Goal: Check status: Check status

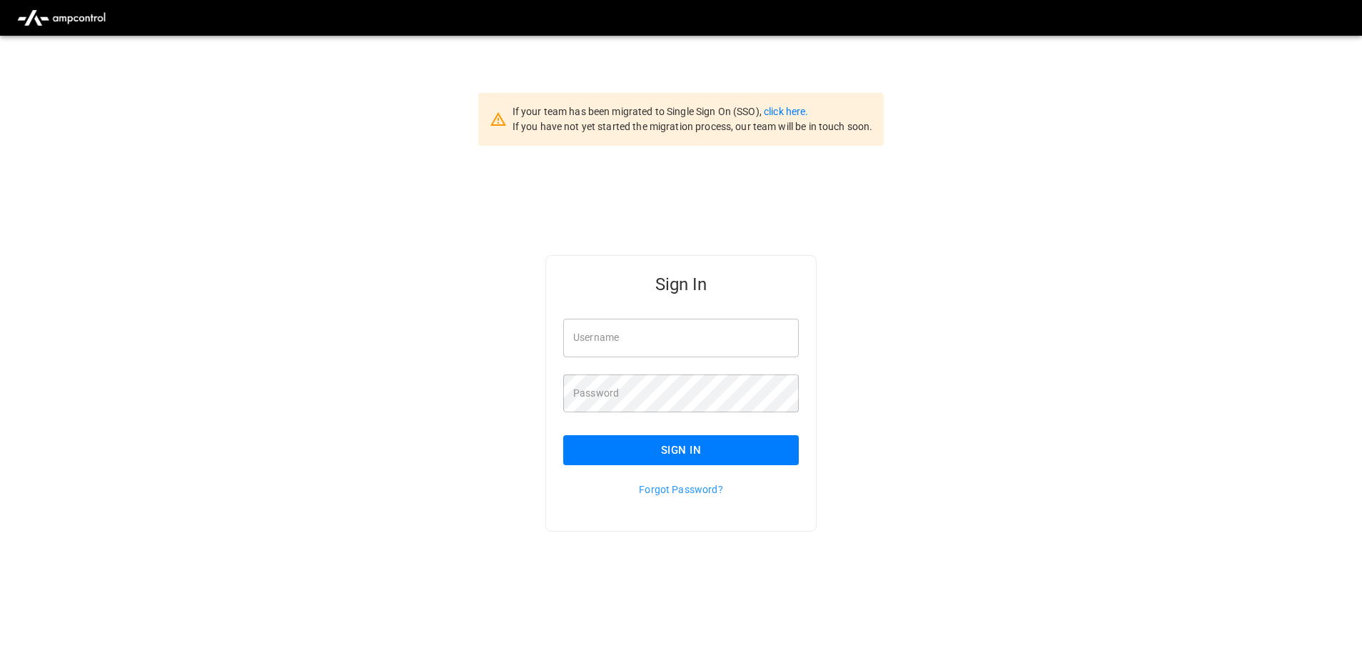
type input "**********"
click at [709, 448] on button "Sign In" at bounding box center [681, 450] width 236 height 30
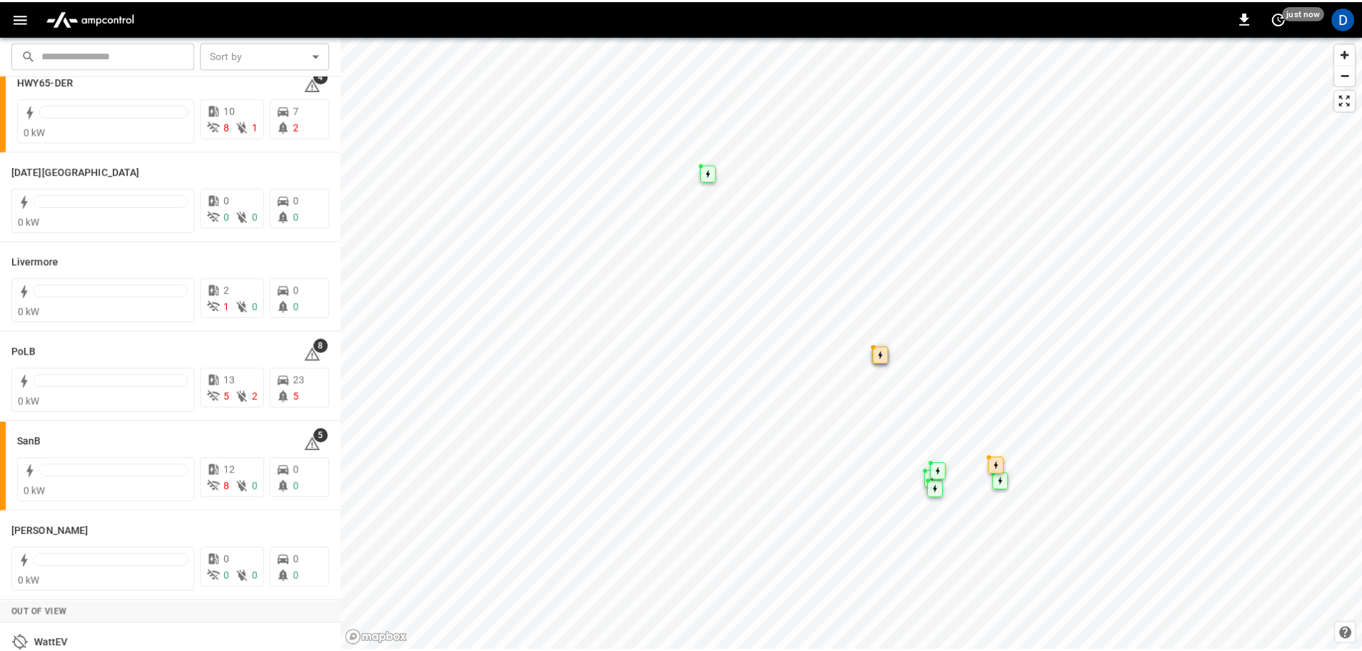
scroll to position [277, 0]
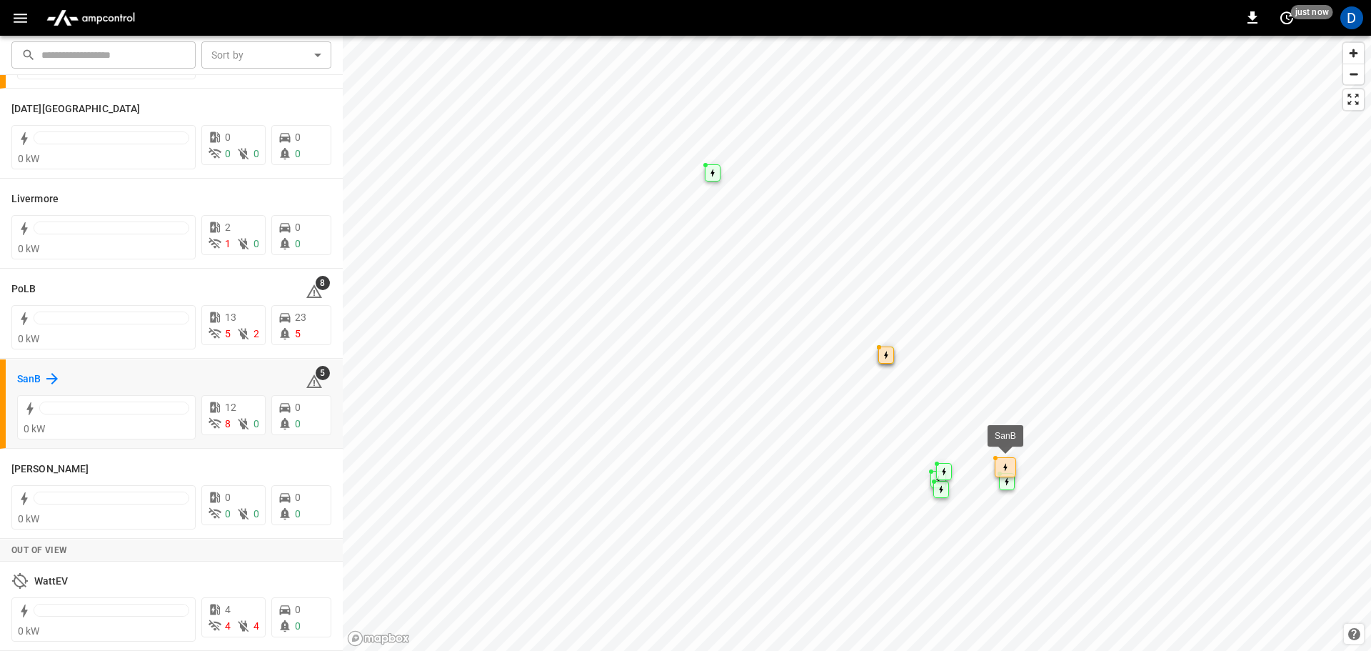
click at [34, 373] on h6 "SanB" at bounding box center [29, 379] width 24 height 16
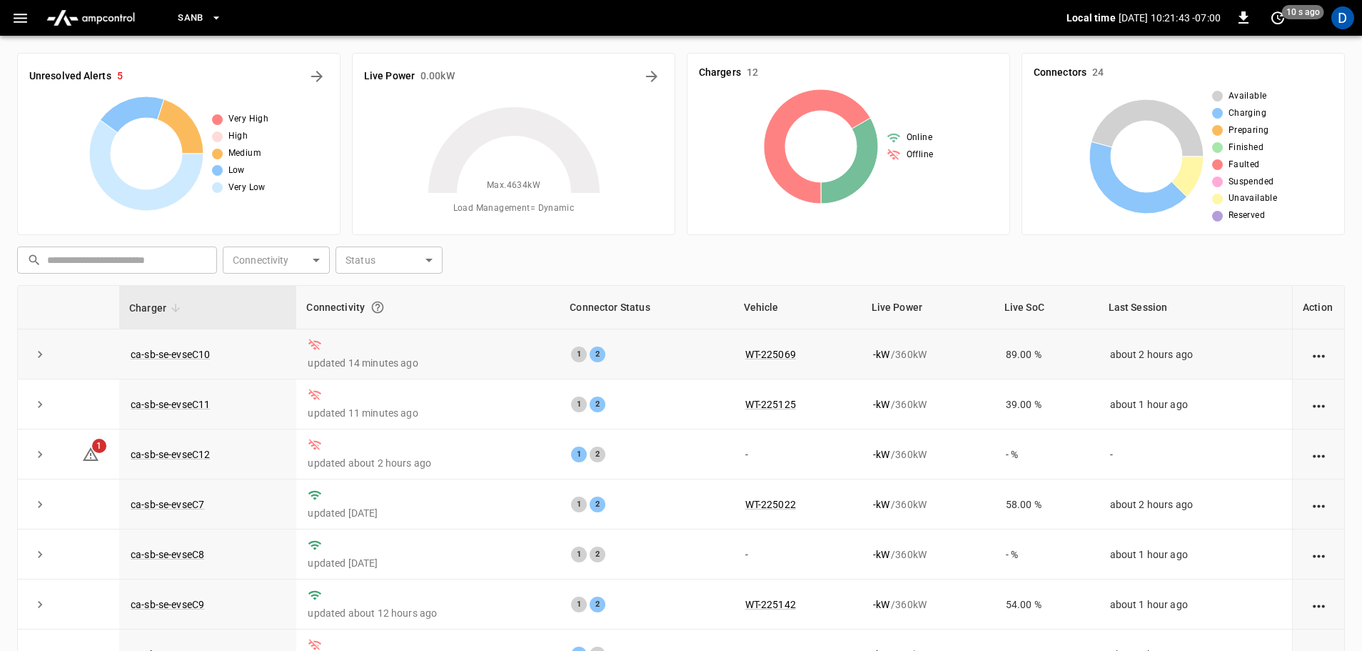
click at [44, 353] on icon "expand row" at bounding box center [40, 354] width 14 height 14
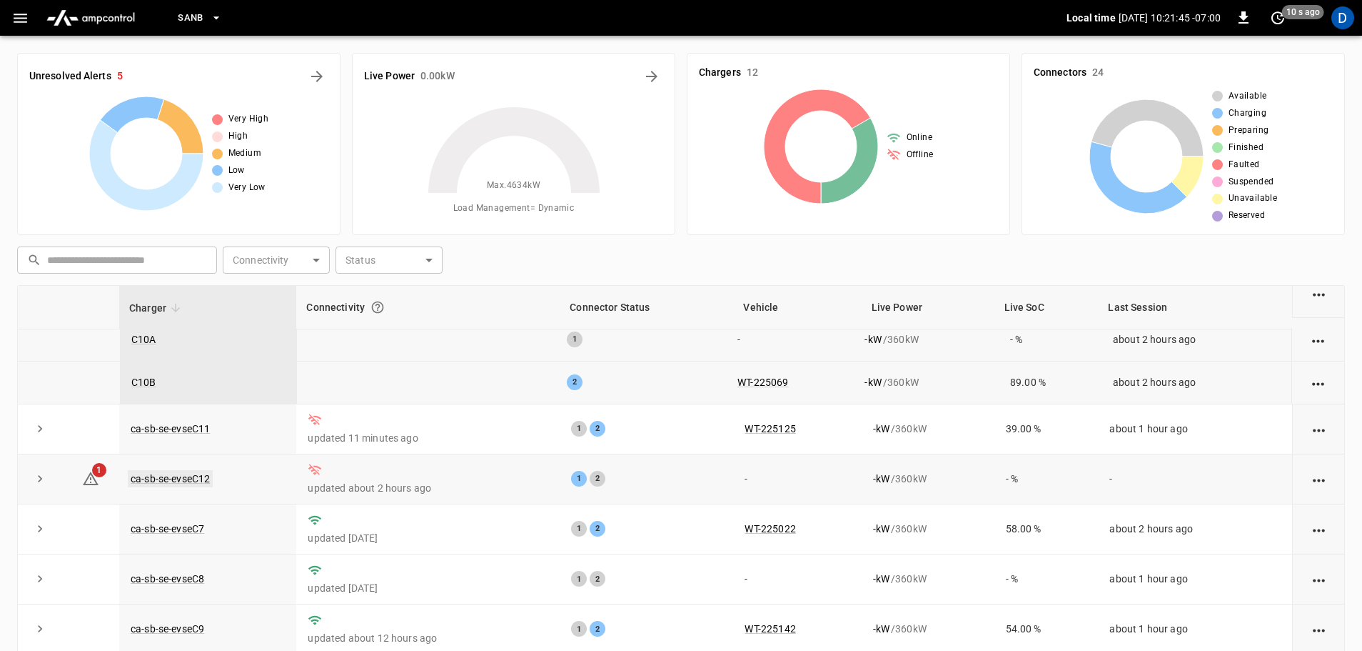
scroll to position [143, 0]
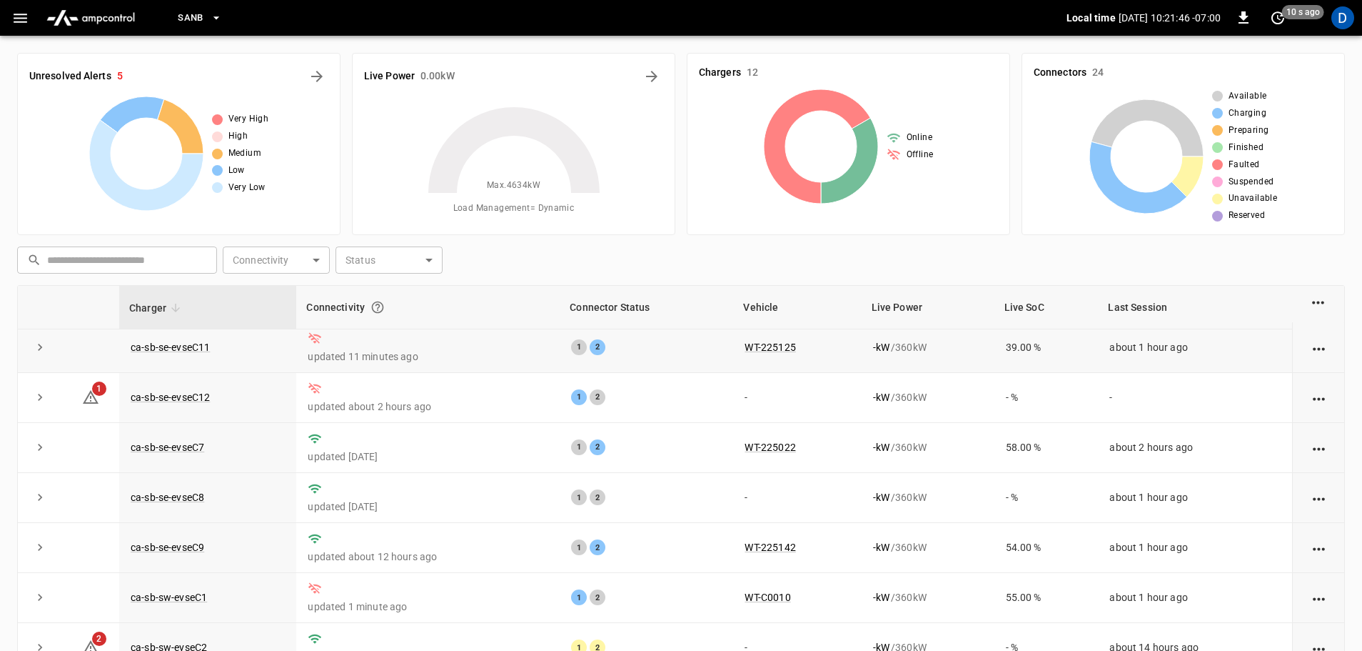
click at [38, 351] on icon "expand row" at bounding box center [40, 347] width 14 height 14
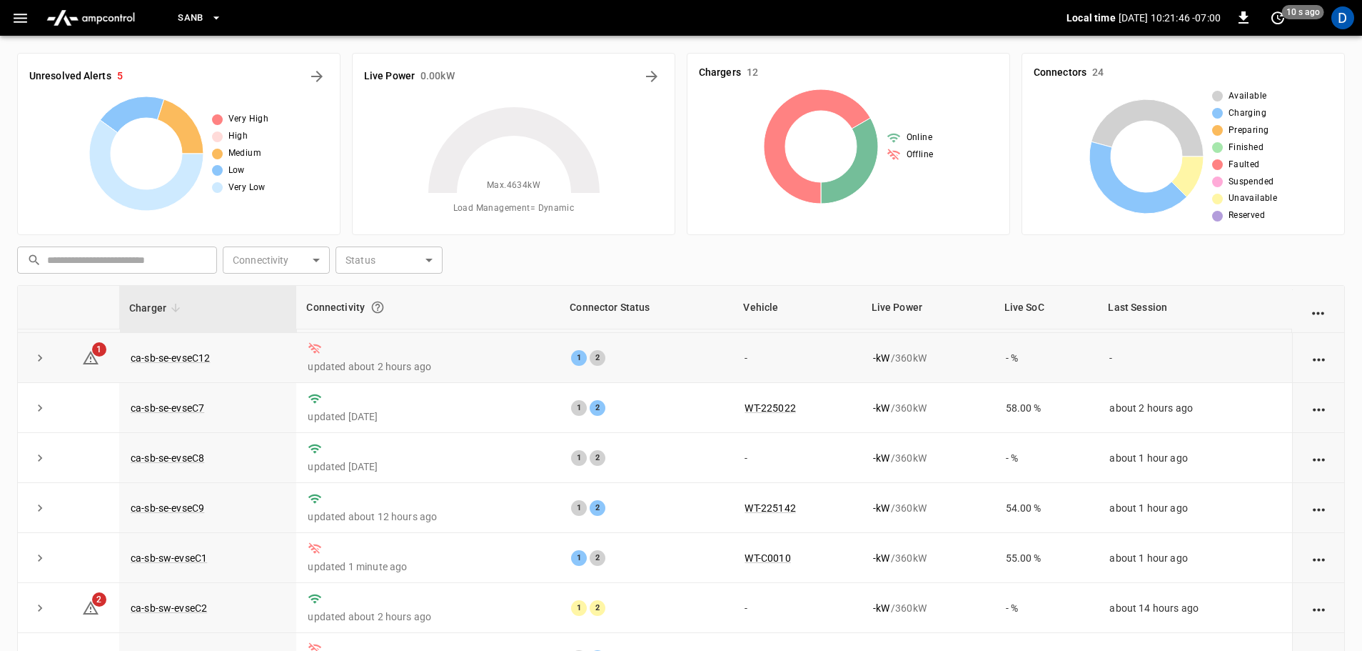
scroll to position [286, 0]
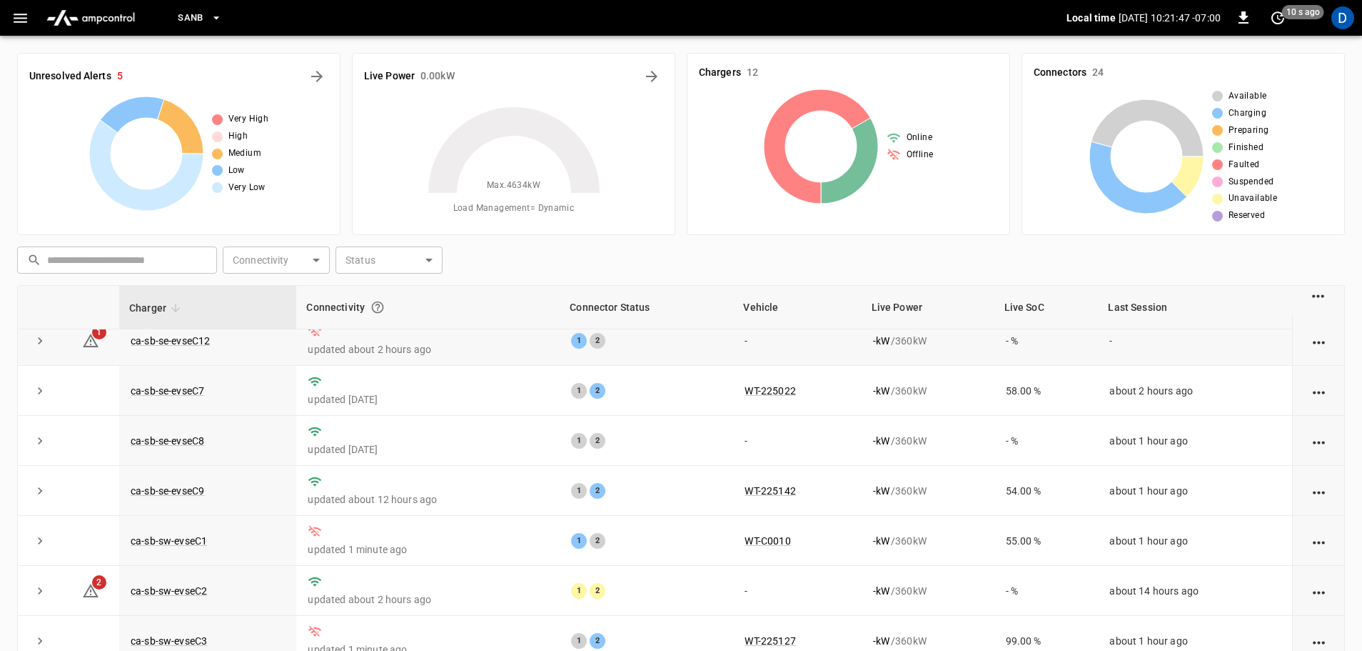
click at [31, 348] on td at bounding box center [40, 341] width 44 height 50
click at [39, 344] on icon "expand row" at bounding box center [40, 340] width 14 height 14
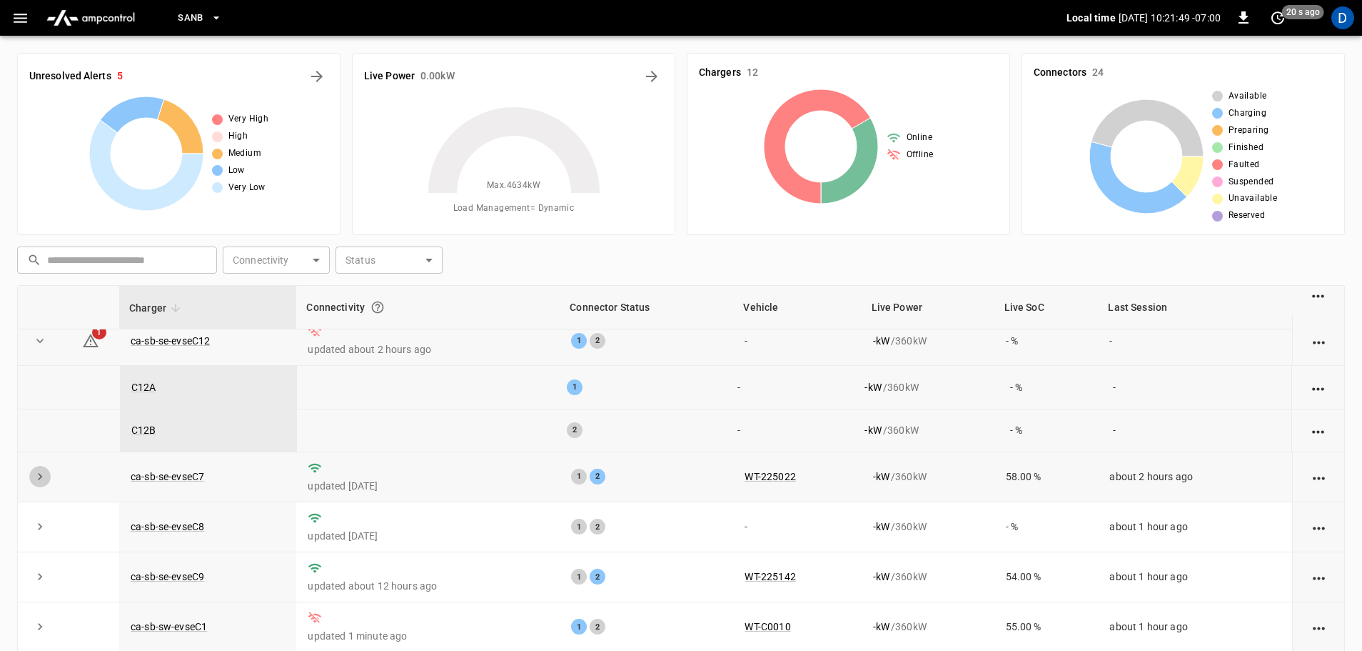
click at [41, 473] on icon "expand row" at bounding box center [40, 476] width 14 height 14
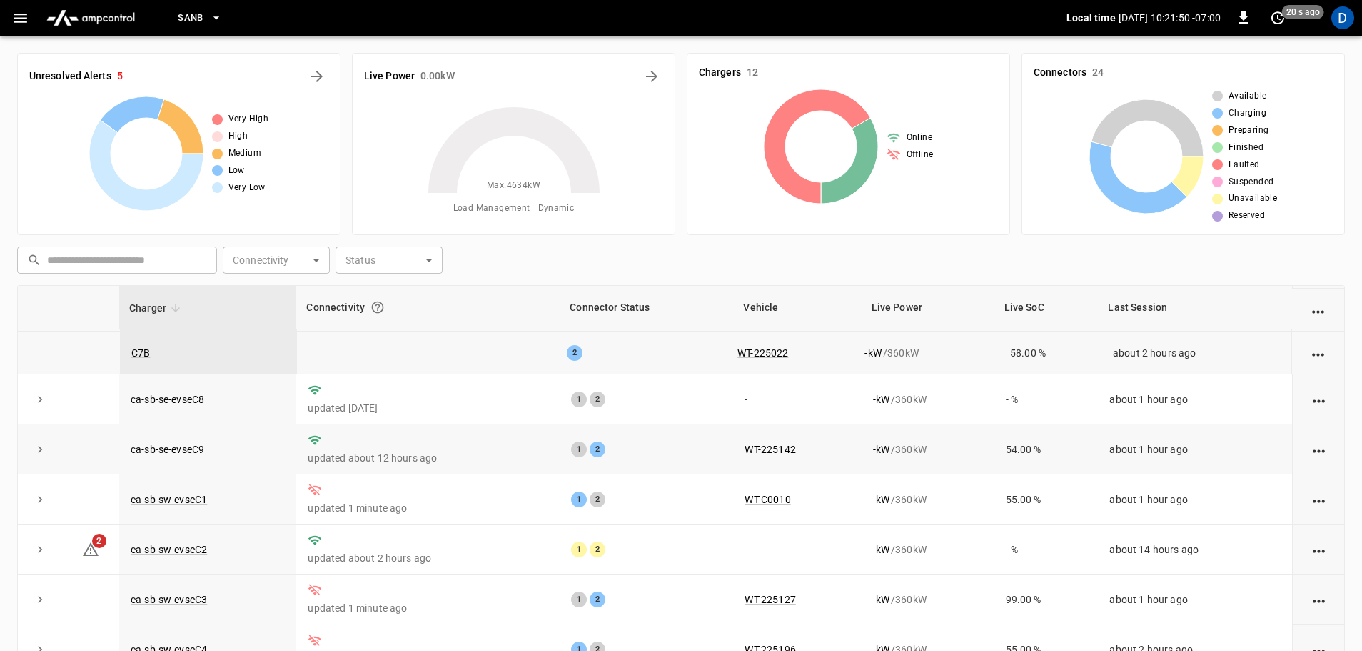
scroll to position [500, 0]
click at [38, 406] on icon "expand row" at bounding box center [40, 398] width 14 height 14
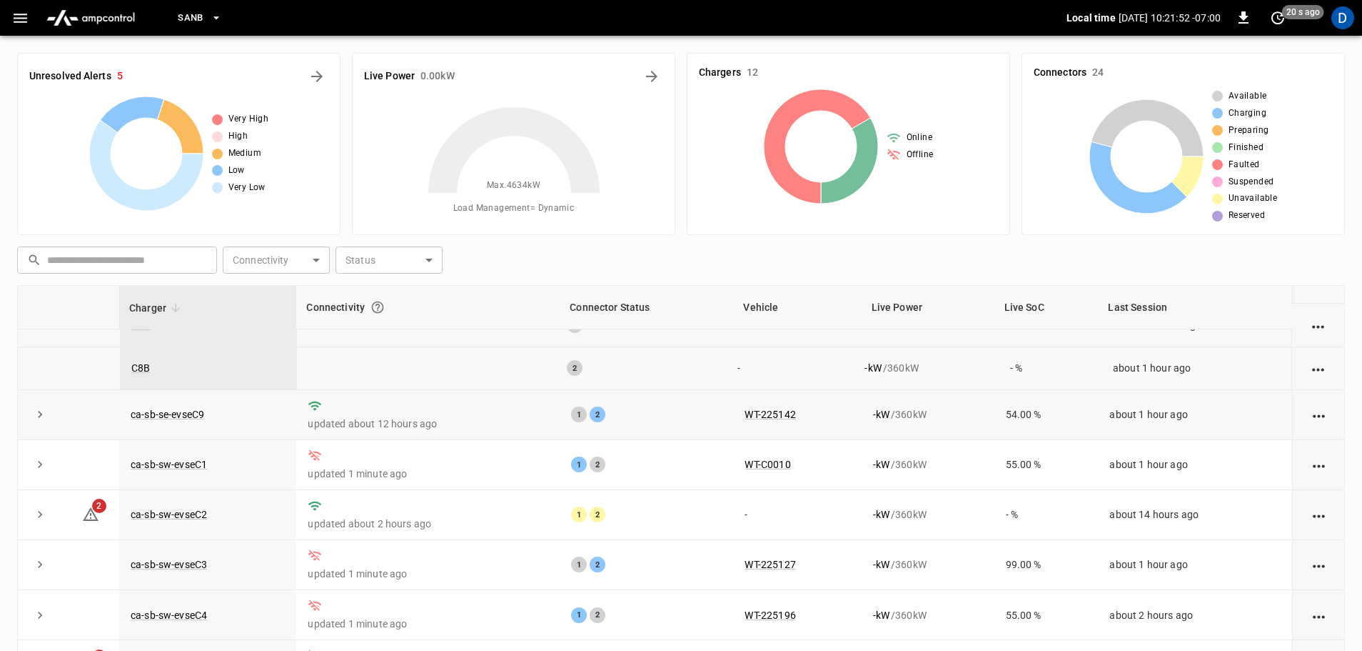
scroll to position [628, 0]
click at [48, 409] on button "expand row" at bounding box center [39, 413] width 21 height 21
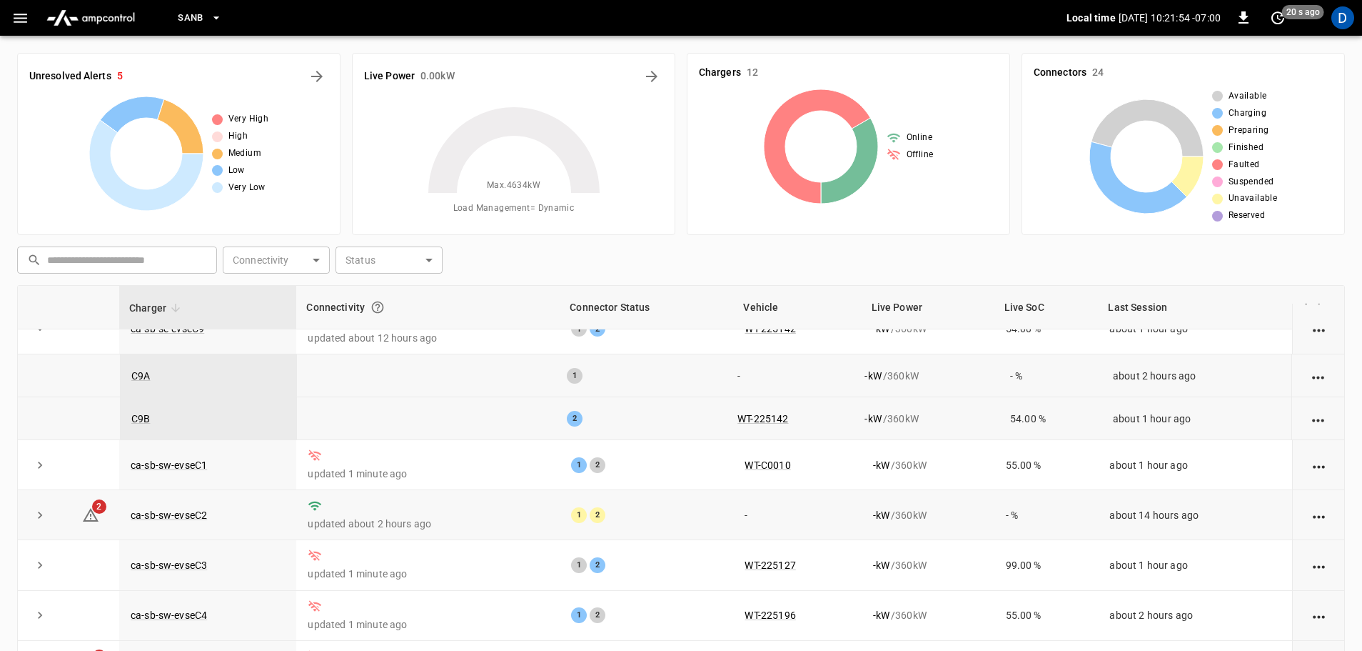
scroll to position [71, 0]
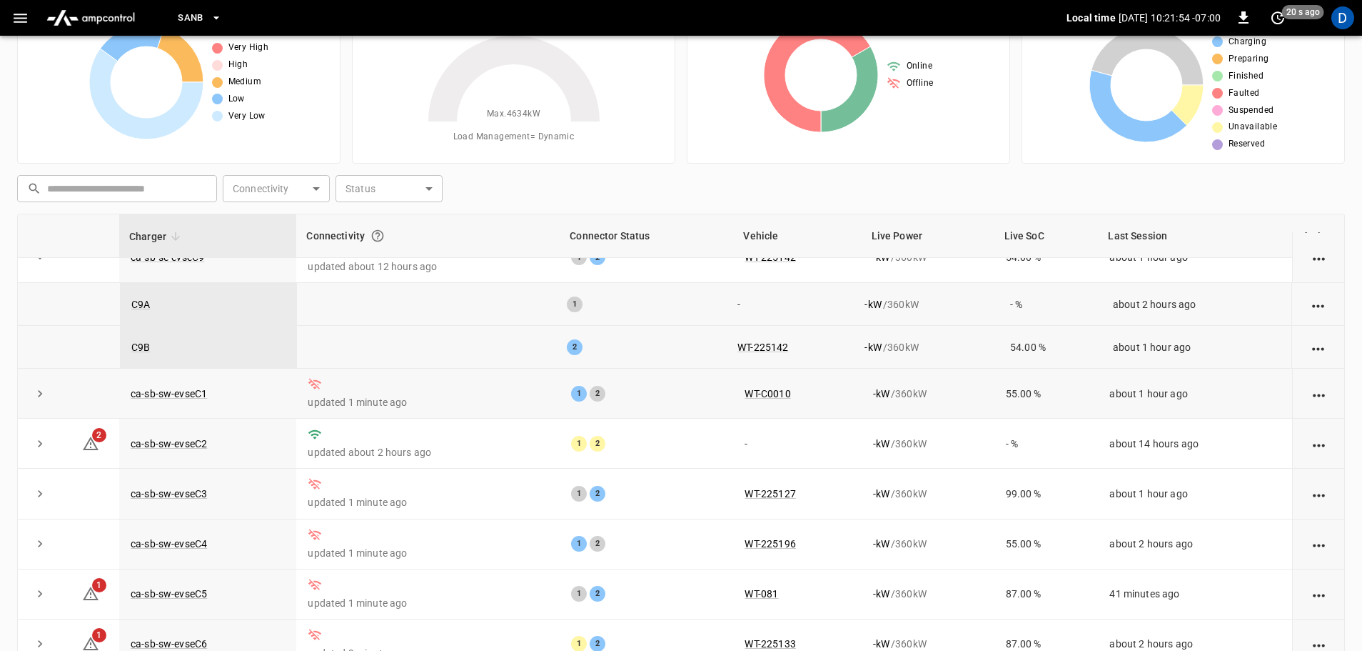
click at [39, 394] on icon "expand row" at bounding box center [40, 393] width 14 height 14
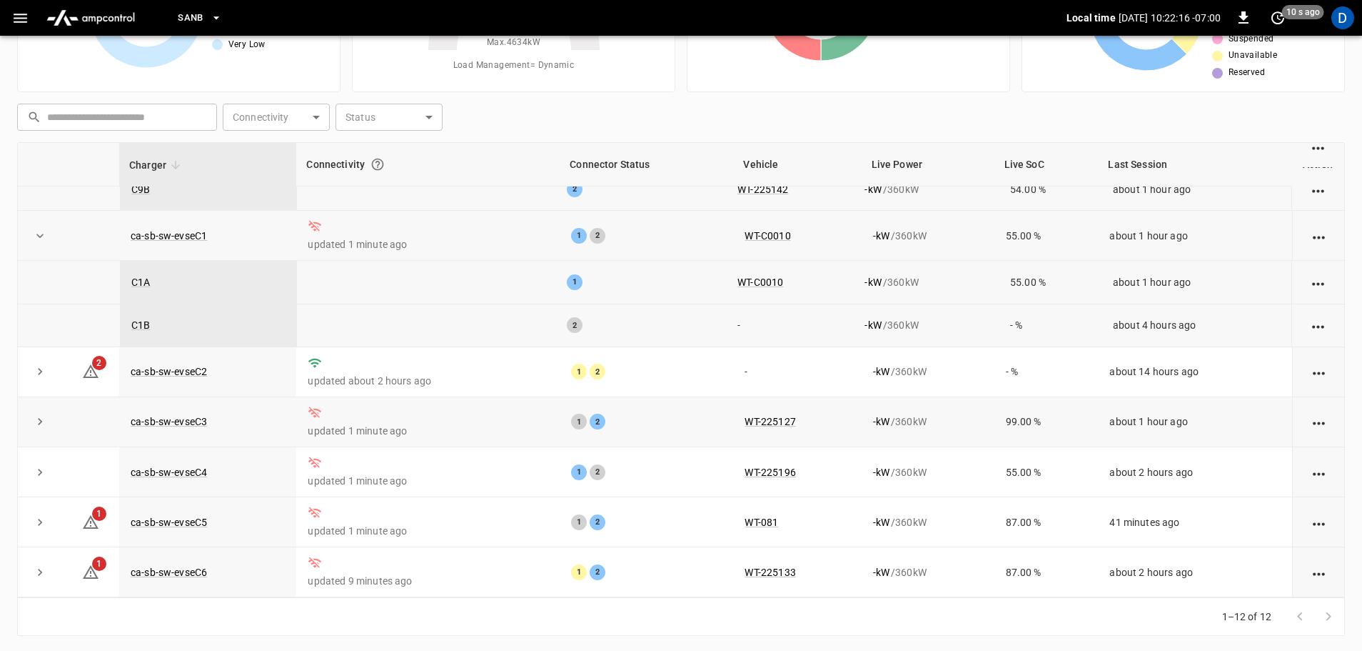
scroll to position [145, 0]
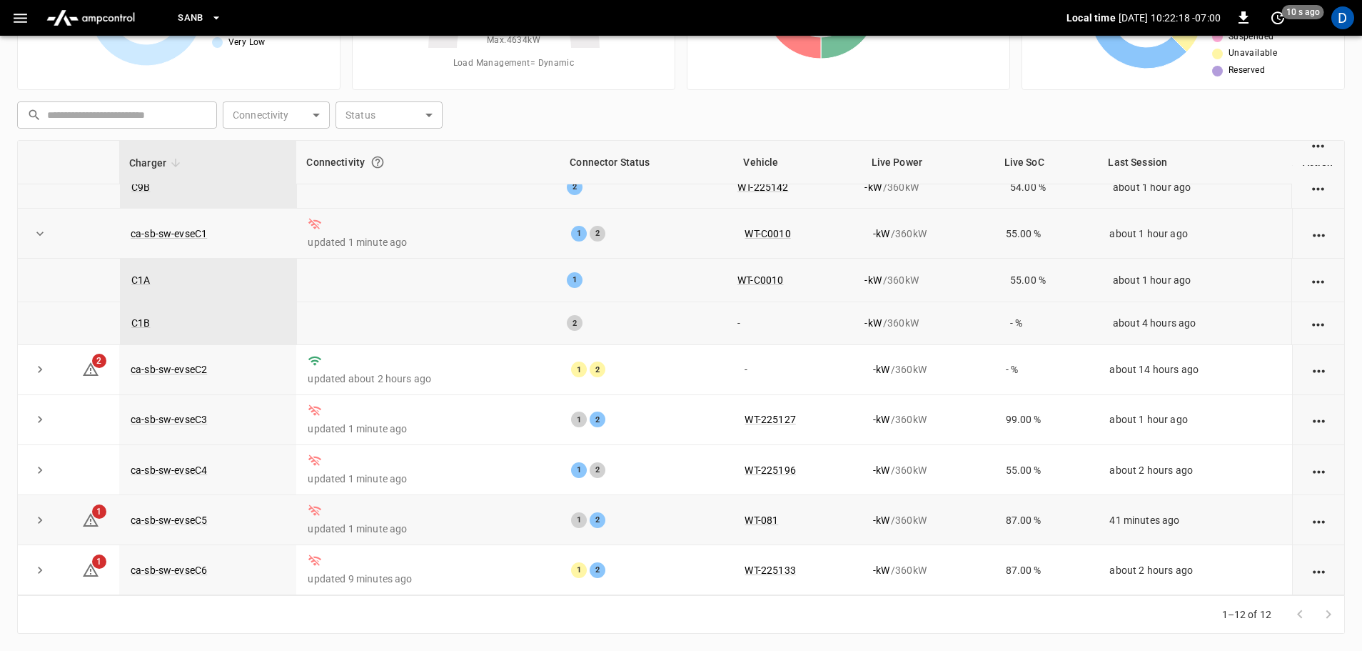
drag, startPoint x: 34, startPoint y: 573, endPoint x: 36, endPoint y: 523, distance: 50.0
click at [34, 573] on icon "expand row" at bounding box center [40, 570] width 14 height 14
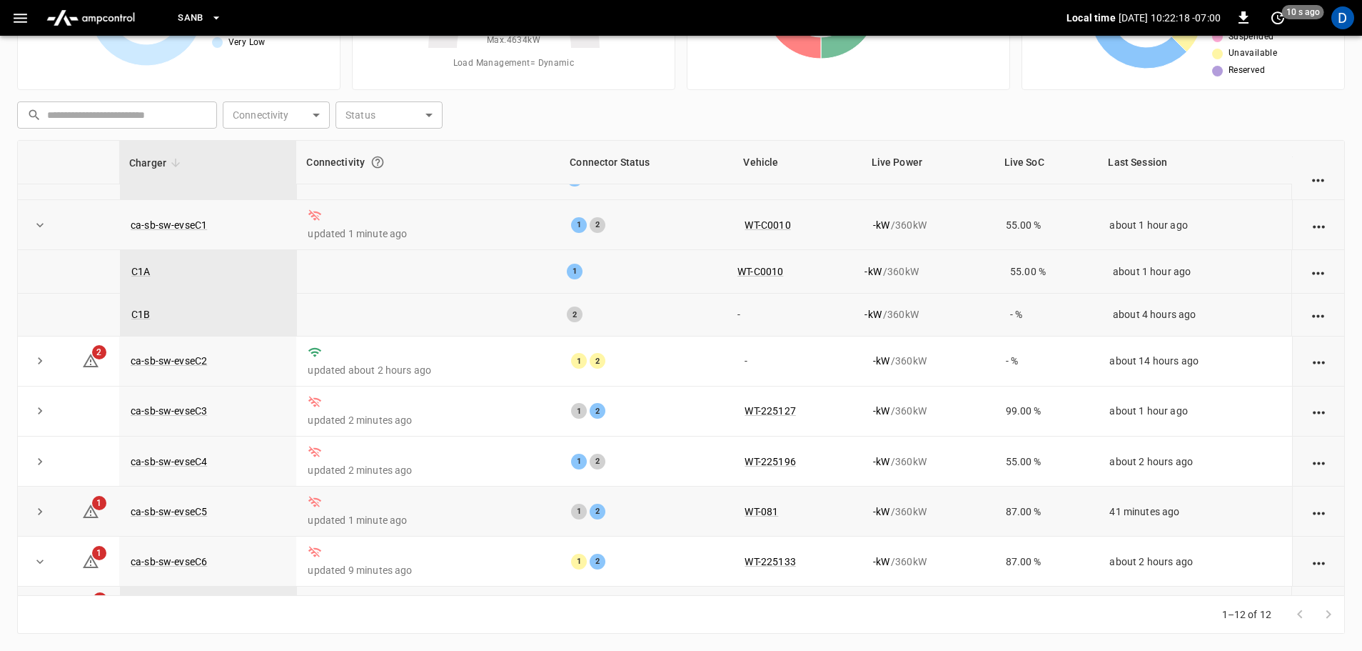
click at [40, 514] on icon "expand row" at bounding box center [40, 511] width 14 height 14
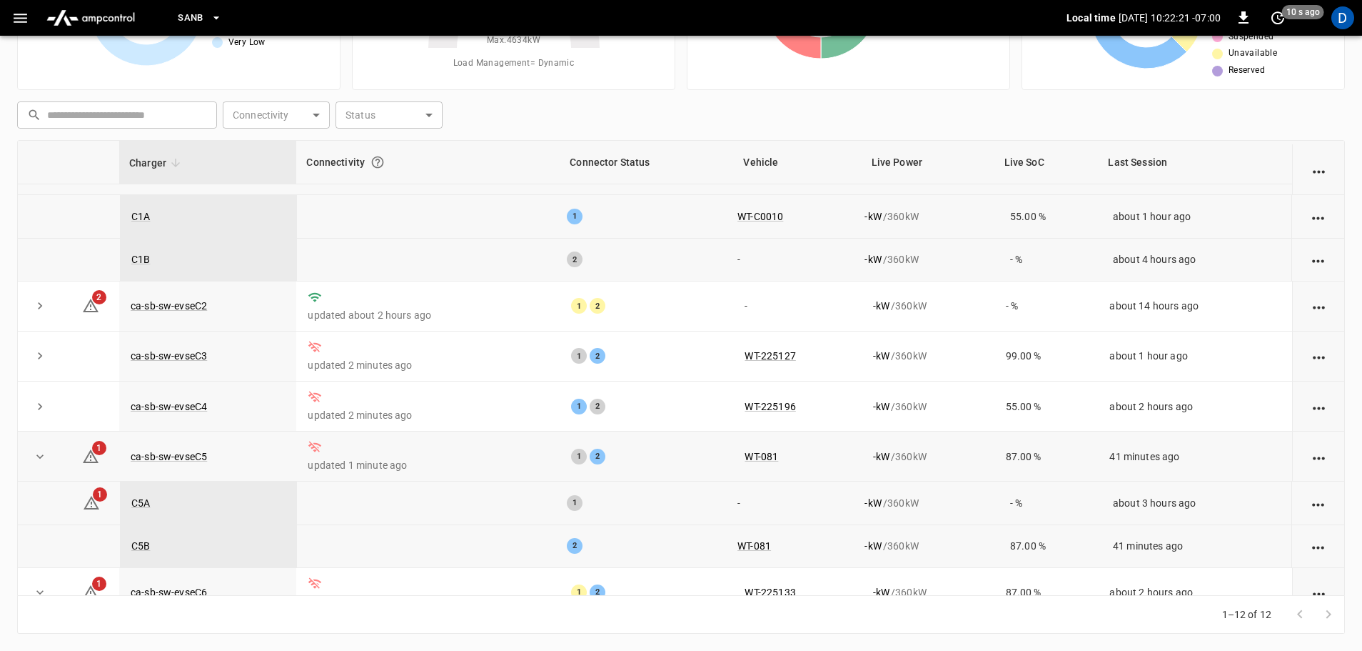
scroll to position [830, 0]
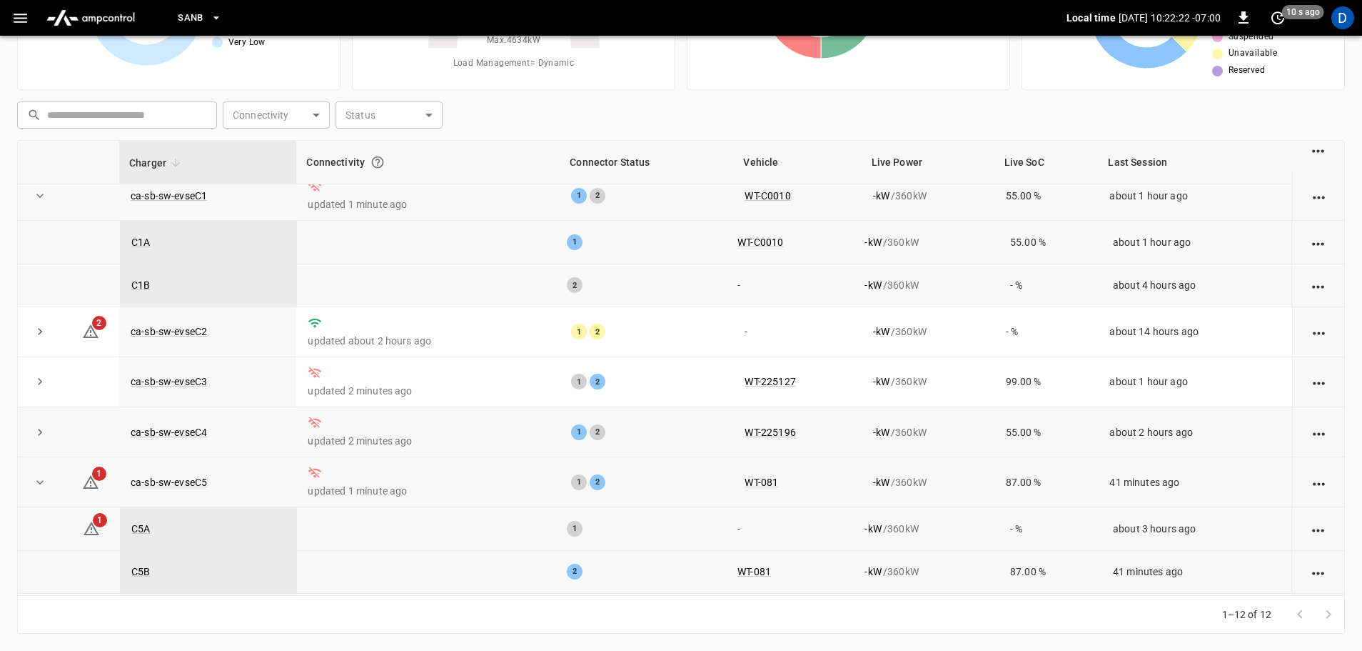
click at [49, 443] on button "expand row" at bounding box center [39, 431] width 21 height 21
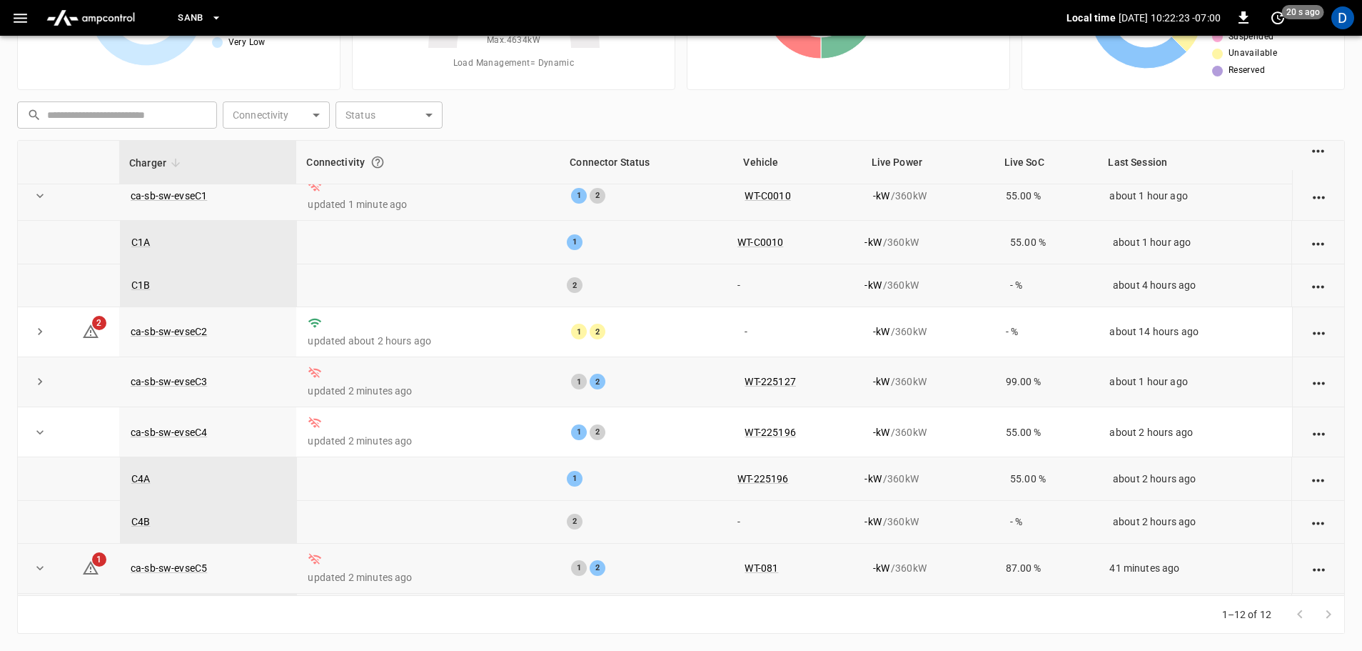
click at [44, 383] on icon "expand row" at bounding box center [40, 381] width 14 height 14
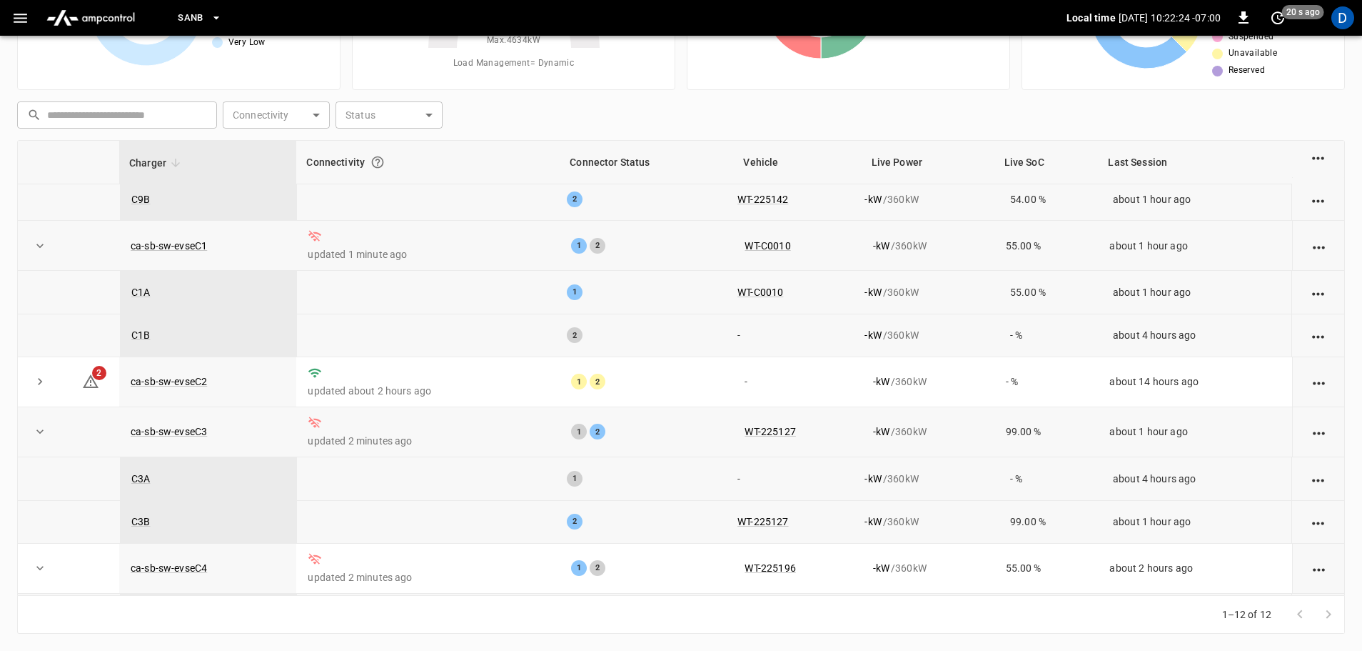
scroll to position [687, 0]
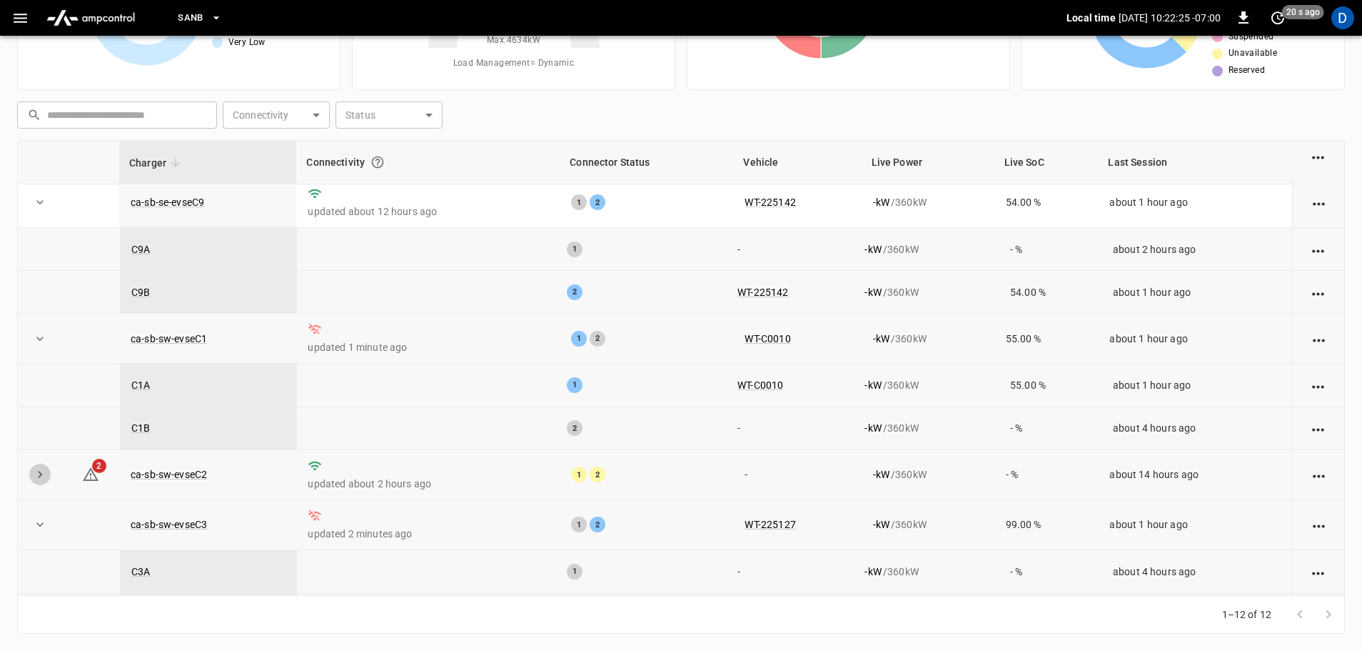
drag, startPoint x: 41, startPoint y: 473, endPoint x: 50, endPoint y: 467, distance: 10.3
click at [41, 473] on icon "expand row" at bounding box center [40, 474] width 14 height 14
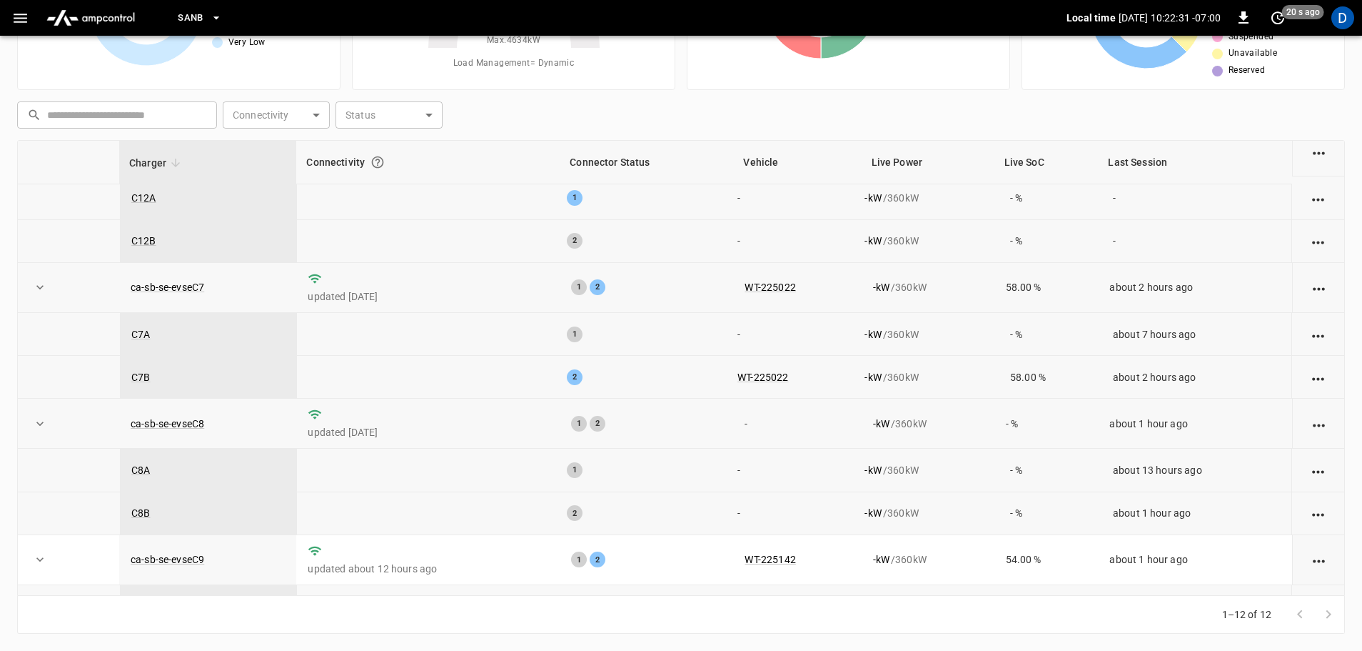
scroll to position [0, 0]
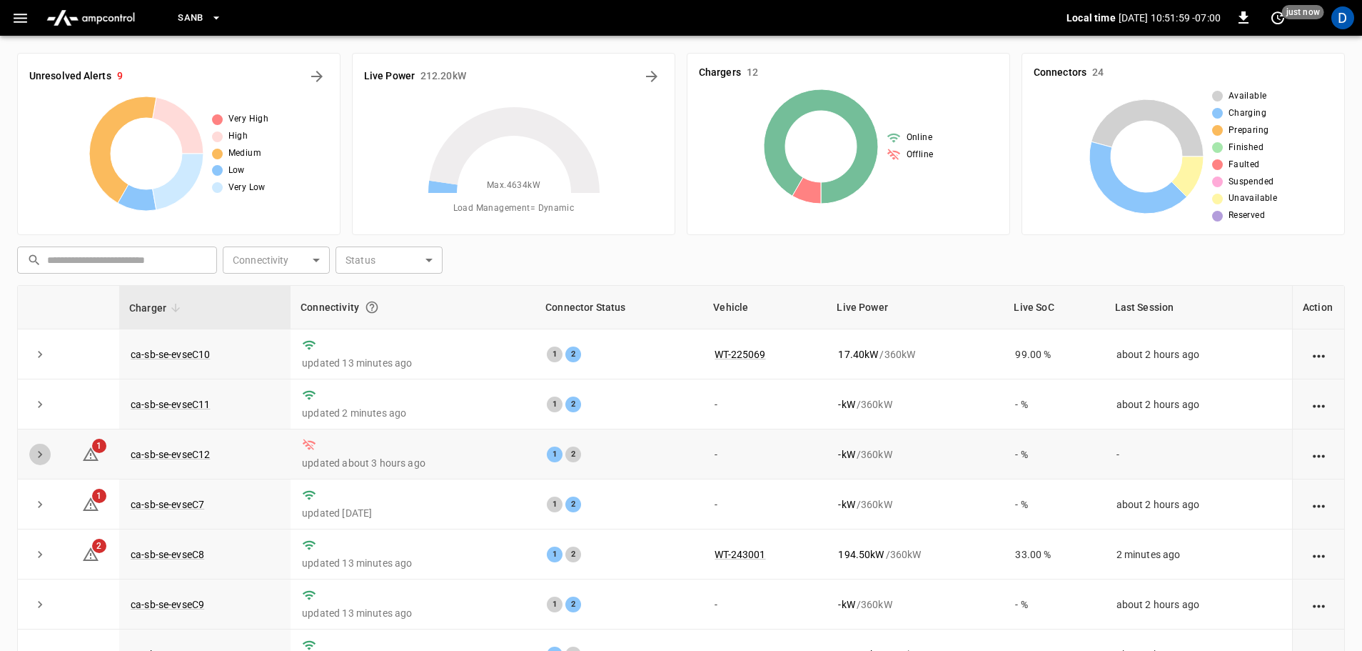
click at [39, 465] on button "expand row" at bounding box center [39, 453] width 21 height 21
